Goal: Information Seeking & Learning: Stay updated

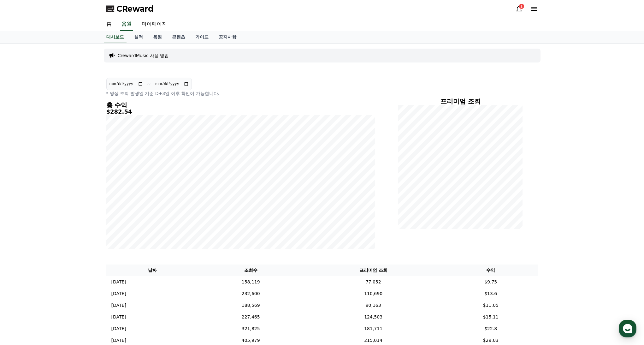
click at [526, 10] on div "1" at bounding box center [526, 9] width 23 height 8
click at [520, 9] on icon at bounding box center [519, 9] width 8 height 8
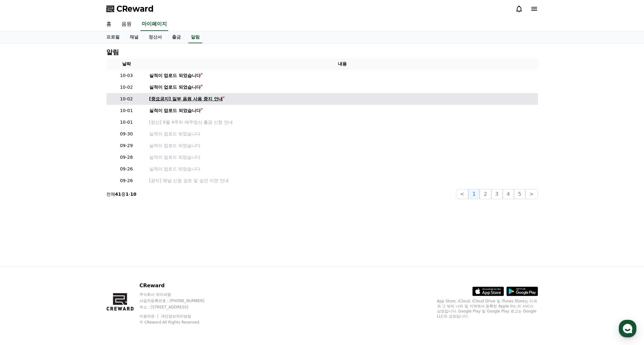
click at [185, 100] on div "[중요공지] 일부 음원 사용 중지 안내" at bounding box center [185, 99] width 73 height 7
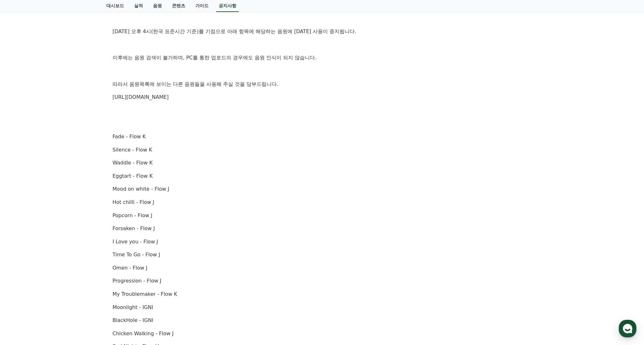
scroll to position [17, 0]
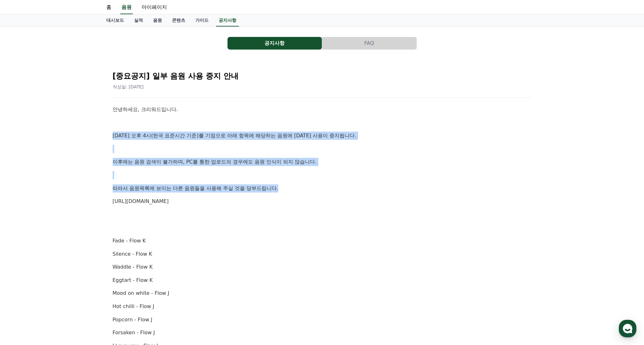
drag, startPoint x: 287, startPoint y: 195, endPoint x: 246, endPoint y: 129, distance: 77.2
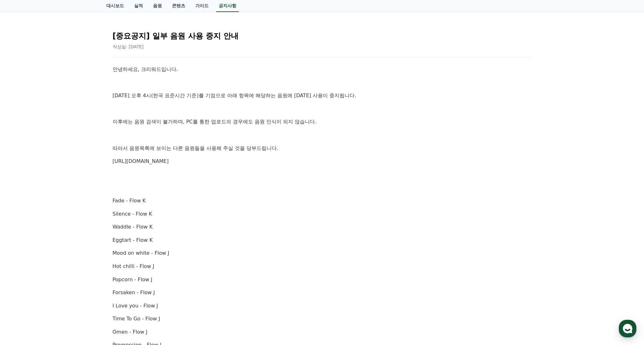
scroll to position [51, 0]
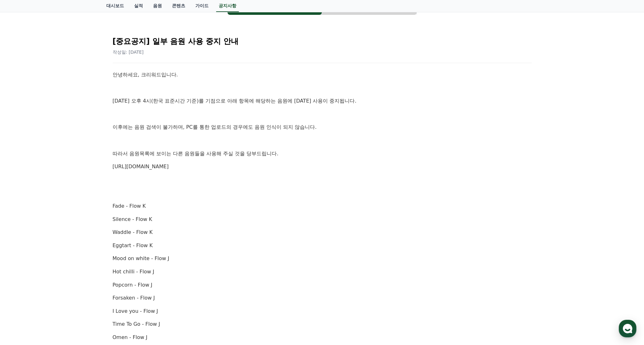
drag, startPoint x: 225, startPoint y: 165, endPoint x: 106, endPoint y: 56, distance: 161.2
click at [106, 56] on div "[중요공지] 일부 음원 사용 중지 안내 작성일: [DATE] 안녕하세요, 크리워드입니다. [DATE] 오후 4시(한국 표준시간 기준)를 기점으…" at bounding box center [321, 307] width 431 height 565
click at [105, 75] on div "공지사항 FAQ [중요공지] 일부 음원 사용 중지 안내 작성일: [DATE] 안녕하세요, 크리워드입니다. [DATE] 오후 4시(한국 표준시간…" at bounding box center [322, 293] width 437 height 597
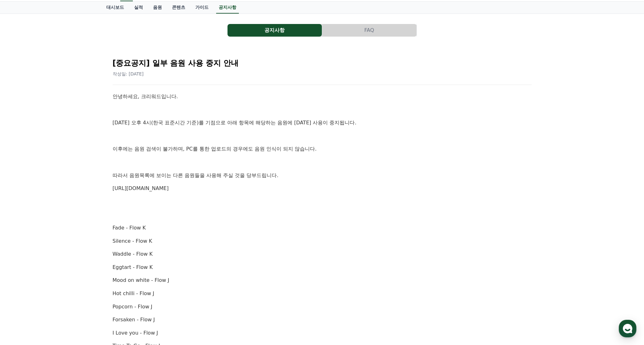
scroll to position [21, 0]
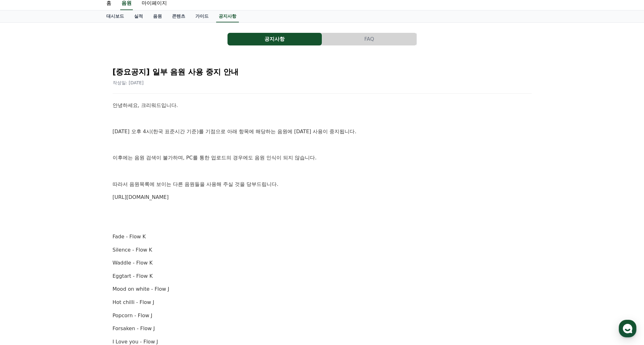
click at [169, 197] on link "[URL][DOMAIN_NAME]" at bounding box center [141, 197] width 56 height 6
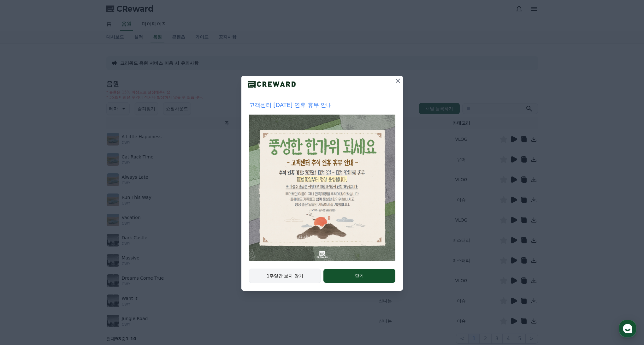
click at [291, 276] on button "1주일간 보지 않기" at bounding box center [285, 275] width 72 height 15
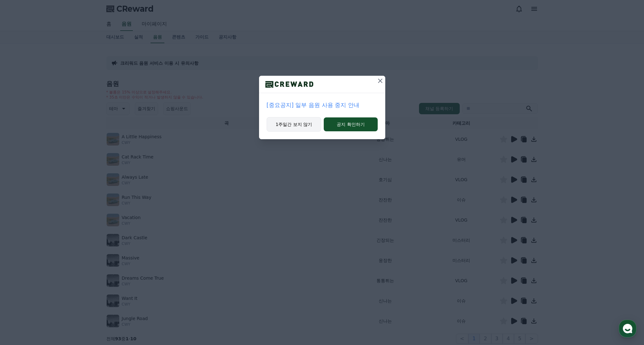
click at [296, 124] on button "1주일간 보지 않기" at bounding box center [294, 124] width 55 height 15
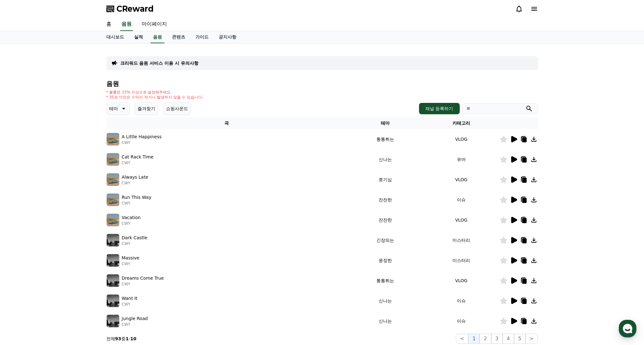
click at [139, 38] on link "실적" at bounding box center [138, 37] width 19 height 12
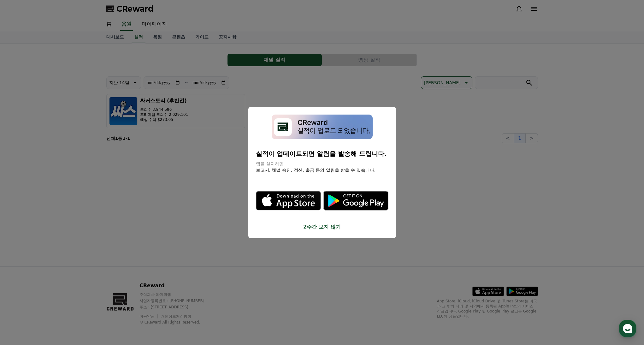
click at [320, 224] on button "2주간 보지 않기" at bounding box center [322, 227] width 132 height 8
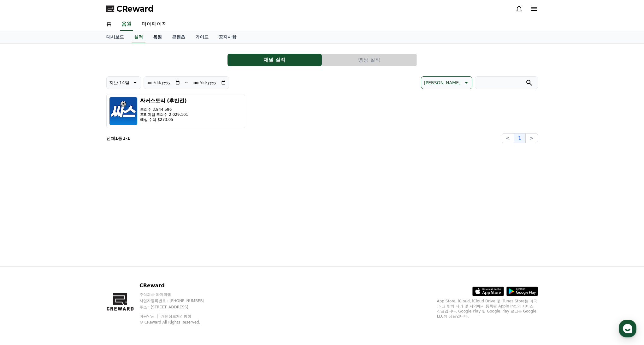
click at [155, 35] on link "음원" at bounding box center [157, 37] width 19 height 12
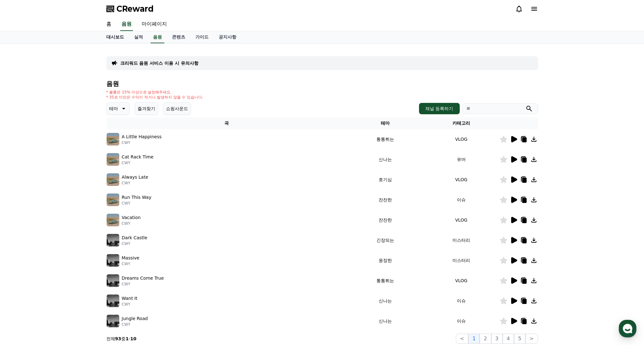
click at [114, 37] on link "대시보드" at bounding box center [115, 37] width 28 height 12
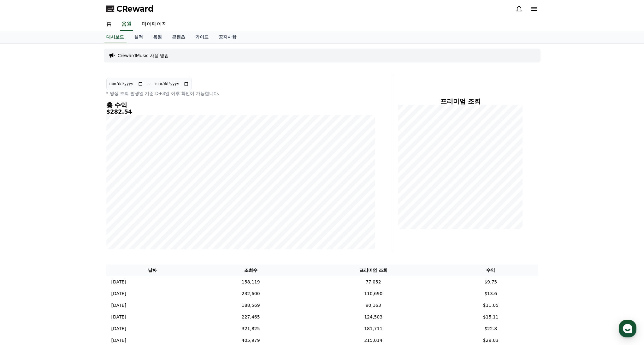
click at [530, 67] on div "**********" at bounding box center [322, 262] width 442 height 436
